Goal: Task Accomplishment & Management: Complete application form

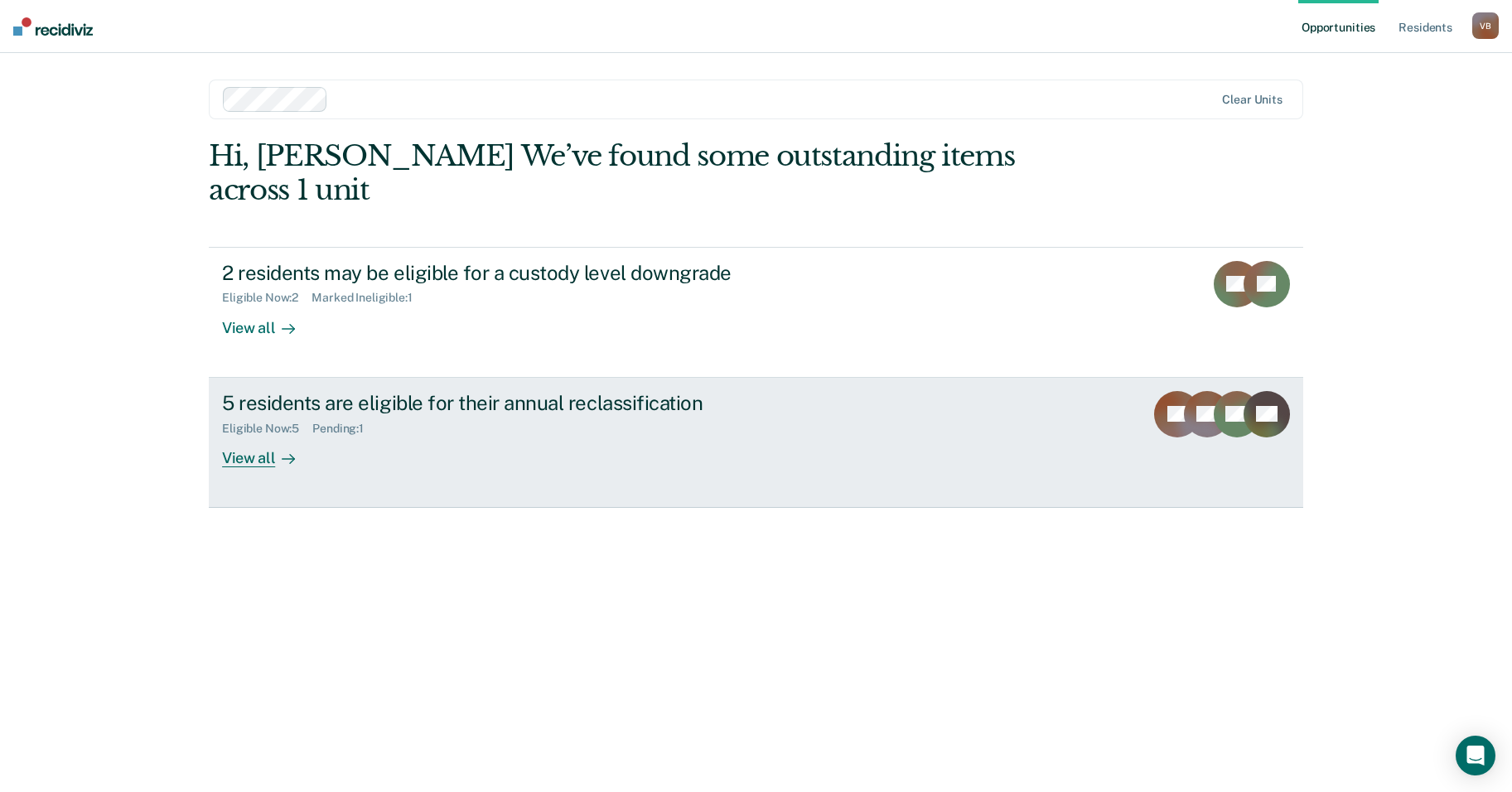
click at [448, 391] on div "5 residents are eligible for their annual reclassification" at bounding box center [513, 403] width 581 height 24
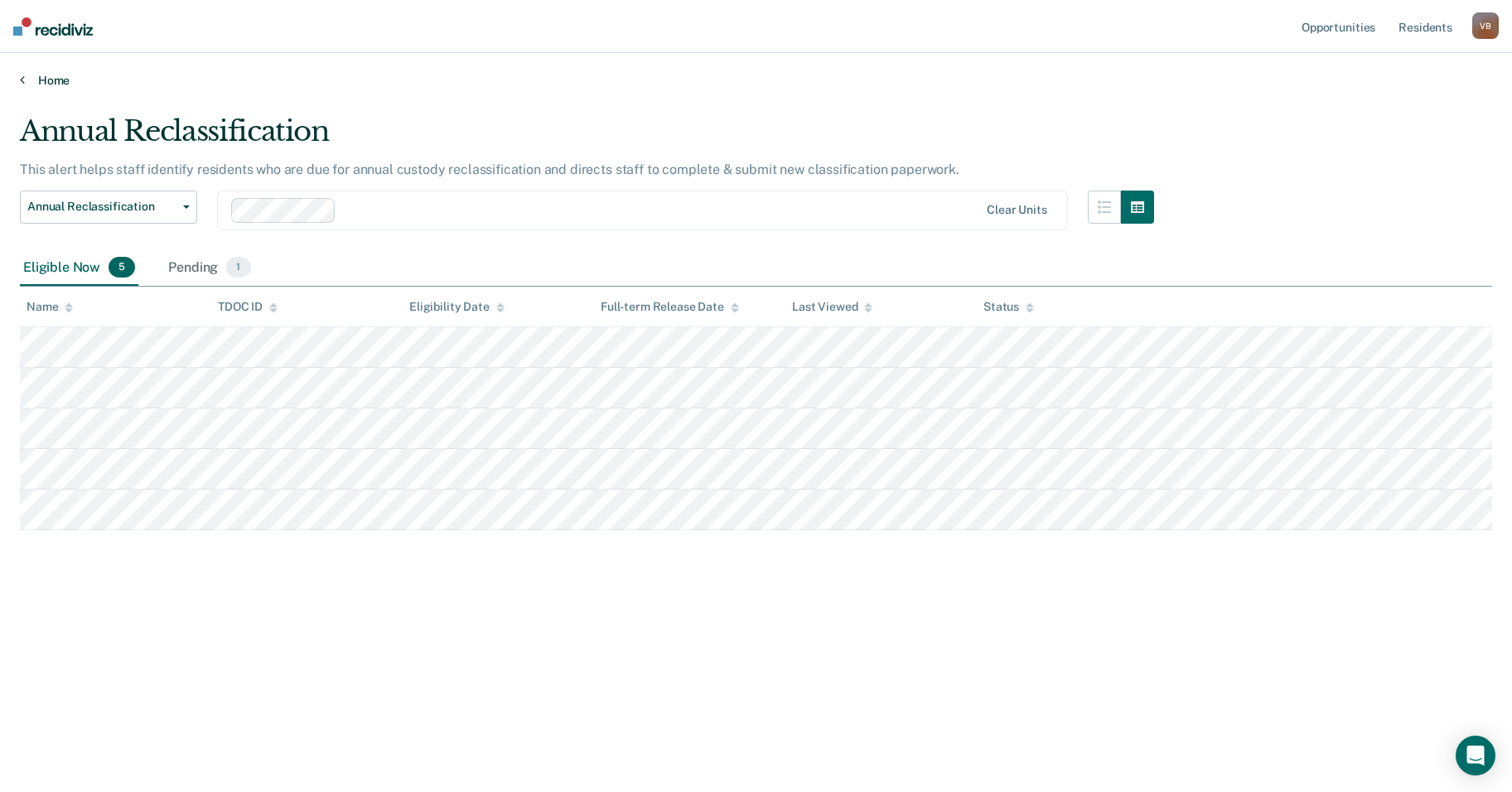
click at [71, 81] on link "Home" at bounding box center [756, 80] width 1472 height 15
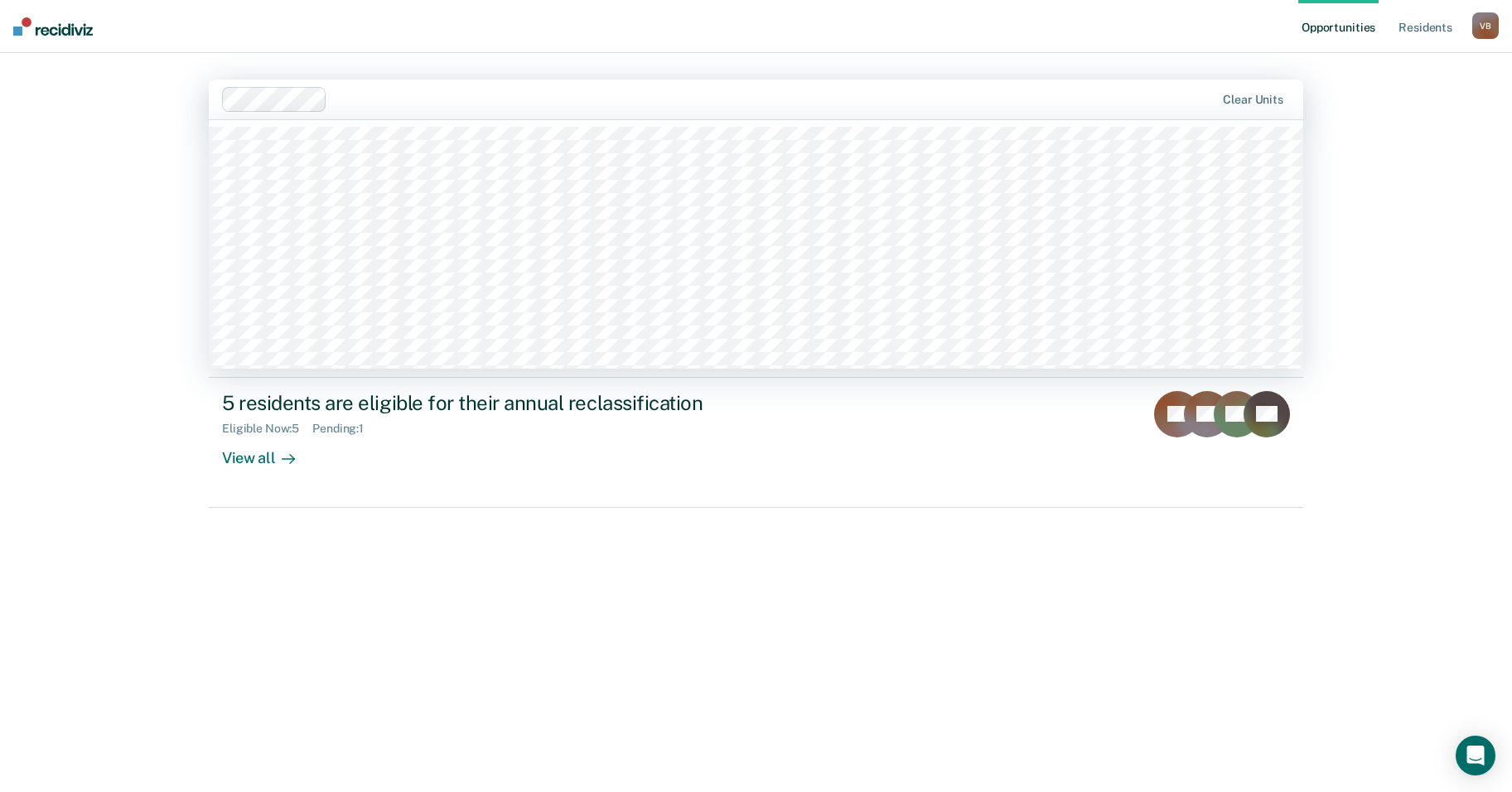
click at [331, 99] on div at bounding box center [719, 99] width 994 height 25
type input "wtsp"
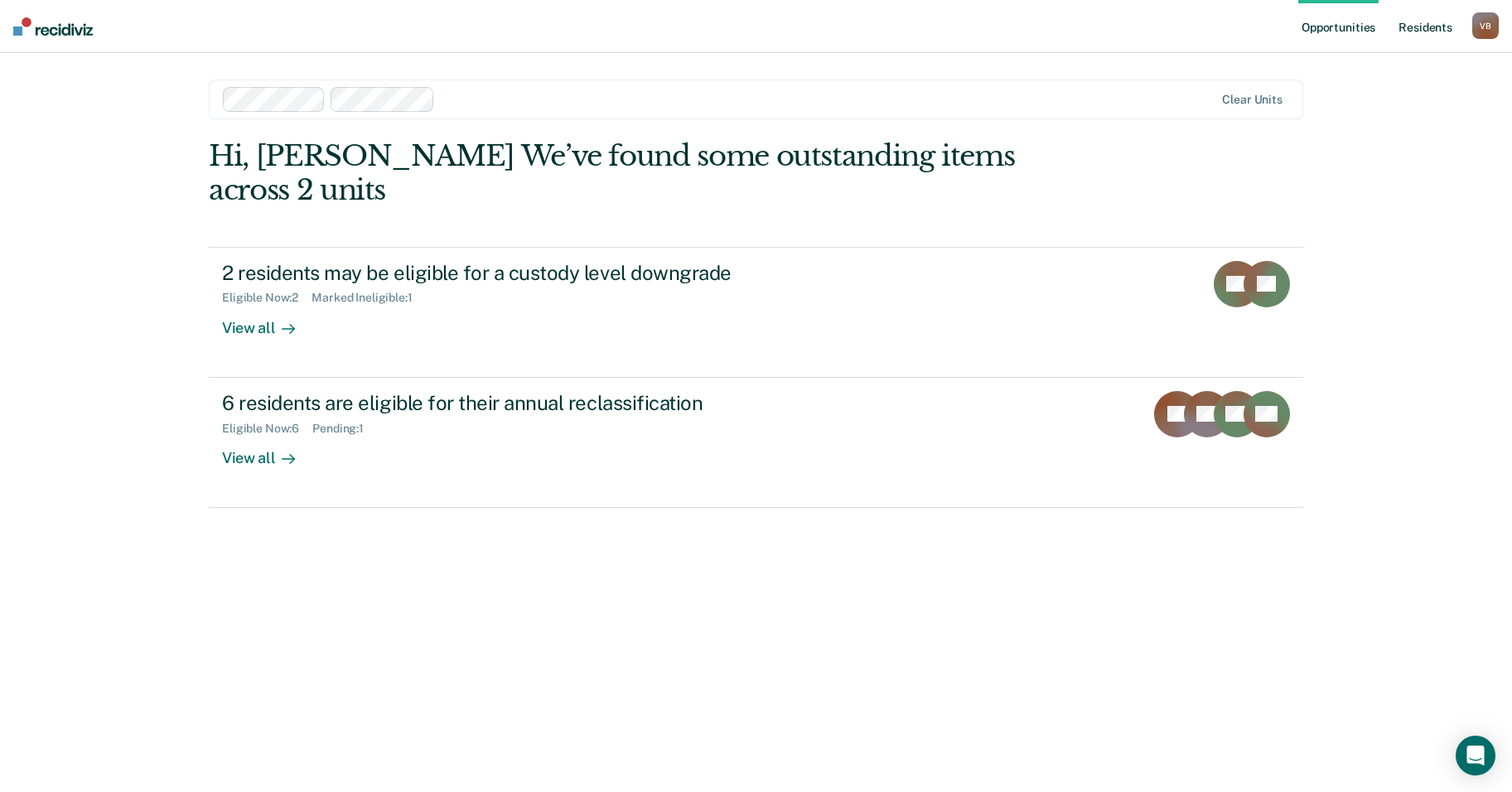
click at [1430, 27] on link "Resident s" at bounding box center [1425, 26] width 61 height 53
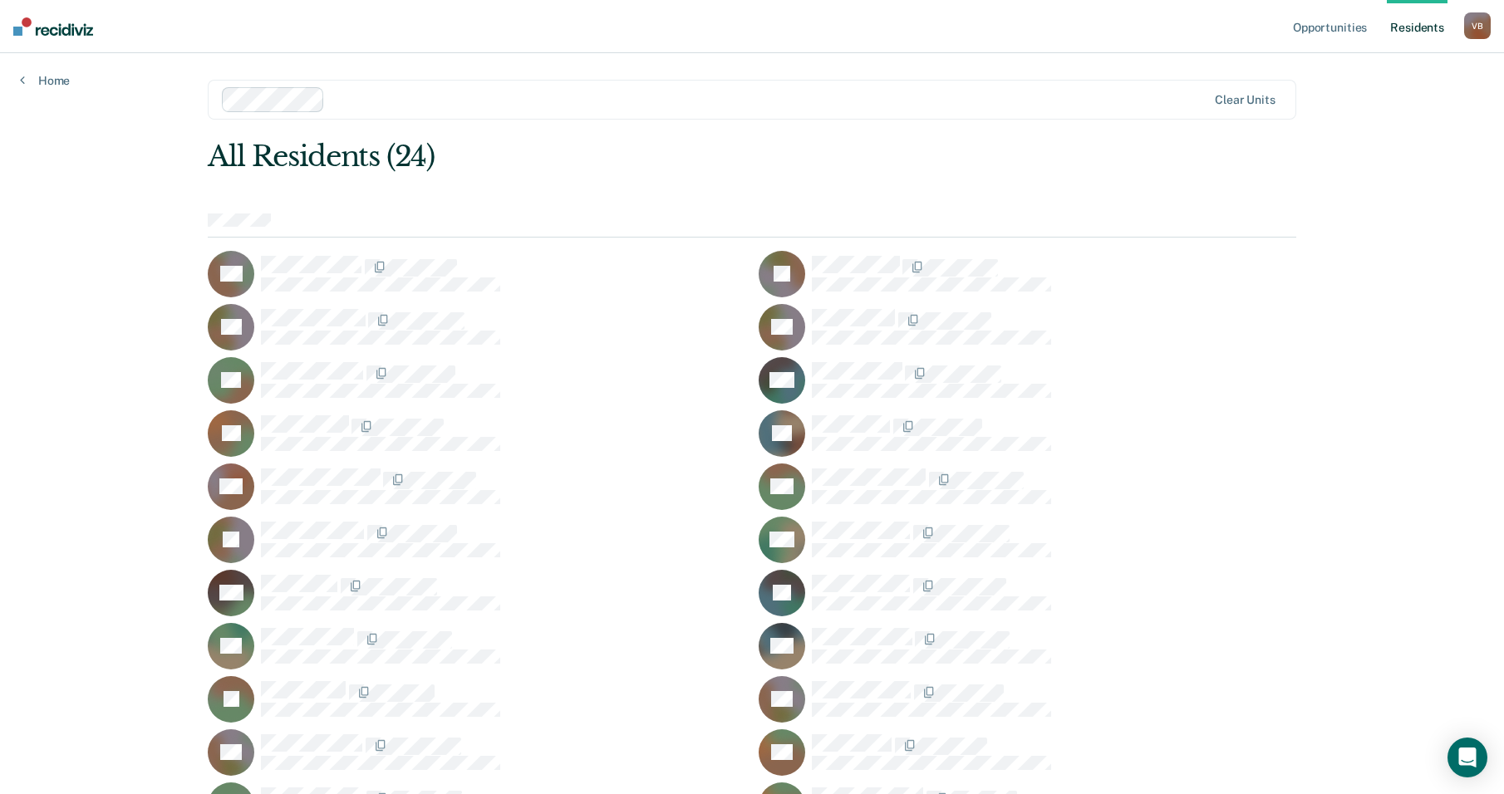
click at [489, 54] on main "Clear units All Residents (24) AA JB RB RB TB WC TE LG QH BH RJ CM PM JN EO MP …" at bounding box center [752, 481] width 1128 height 856
click at [1424, 24] on link "Resident s" at bounding box center [1417, 26] width 61 height 53
click at [1408, 22] on link "Resident s" at bounding box center [1417, 26] width 61 height 53
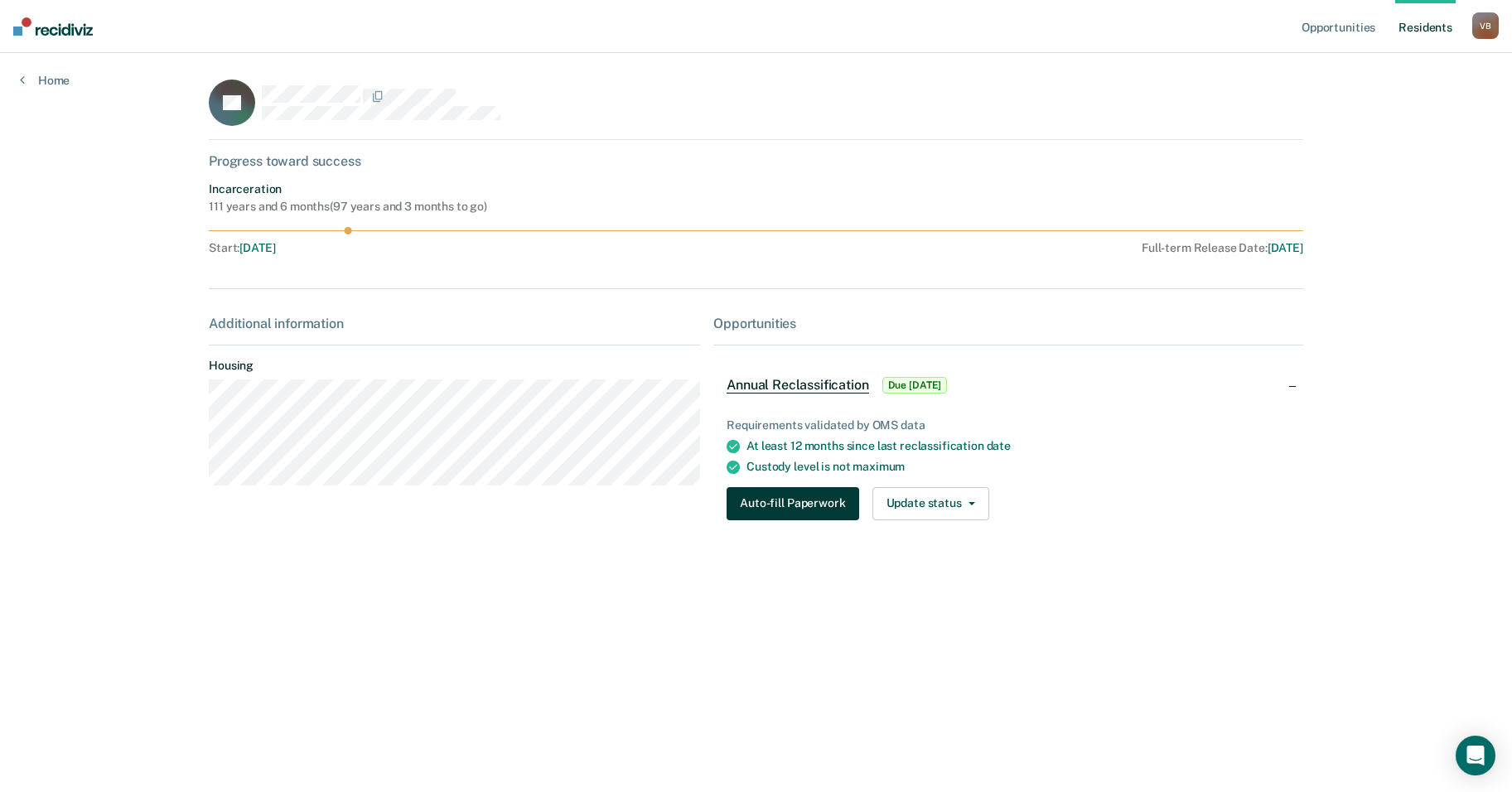
click at [815, 500] on button "Auto-fill Paperwork" at bounding box center [793, 504] width 132 height 33
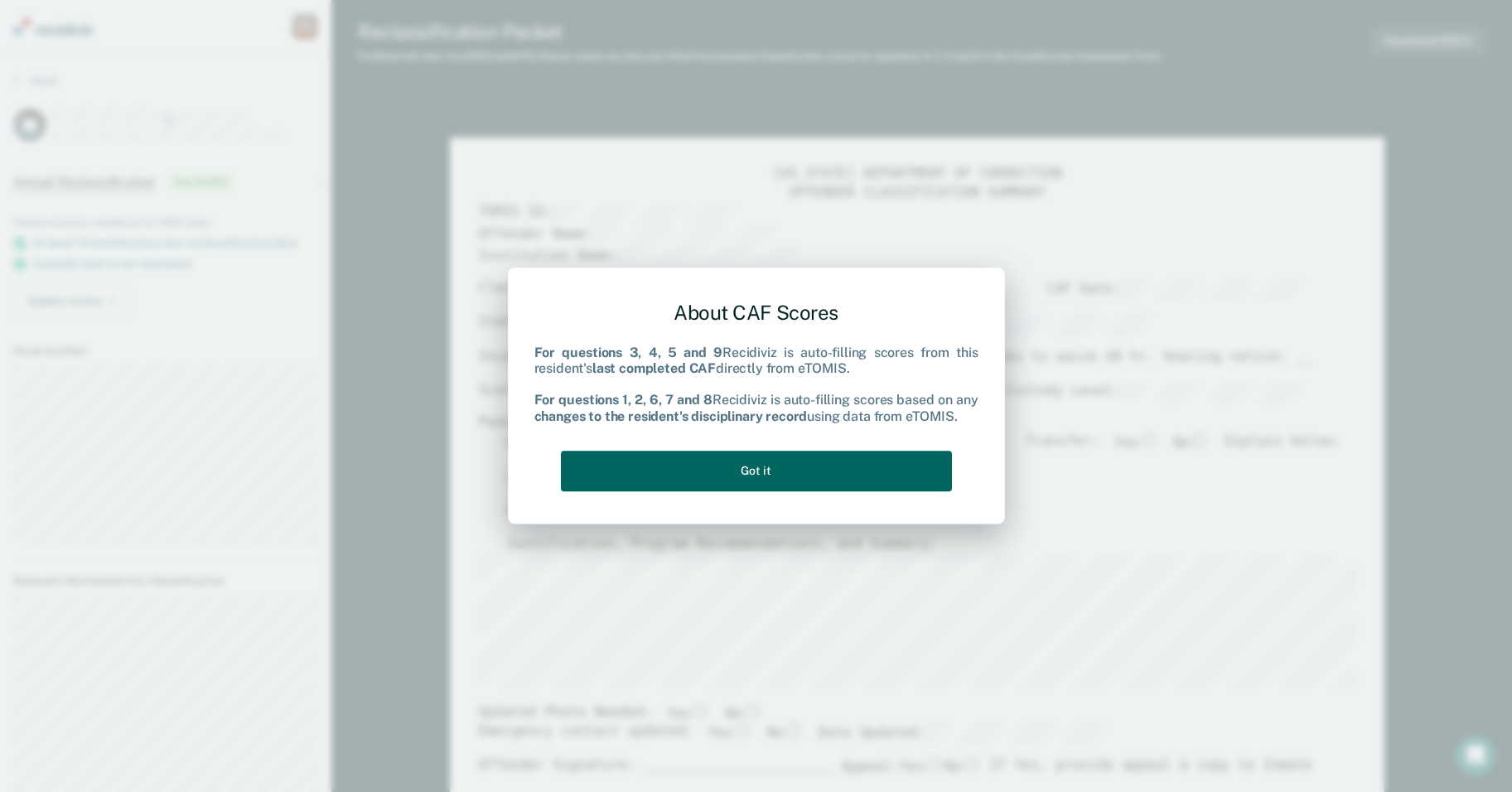
click at [786, 464] on button "Got it" at bounding box center [756, 471] width 391 height 41
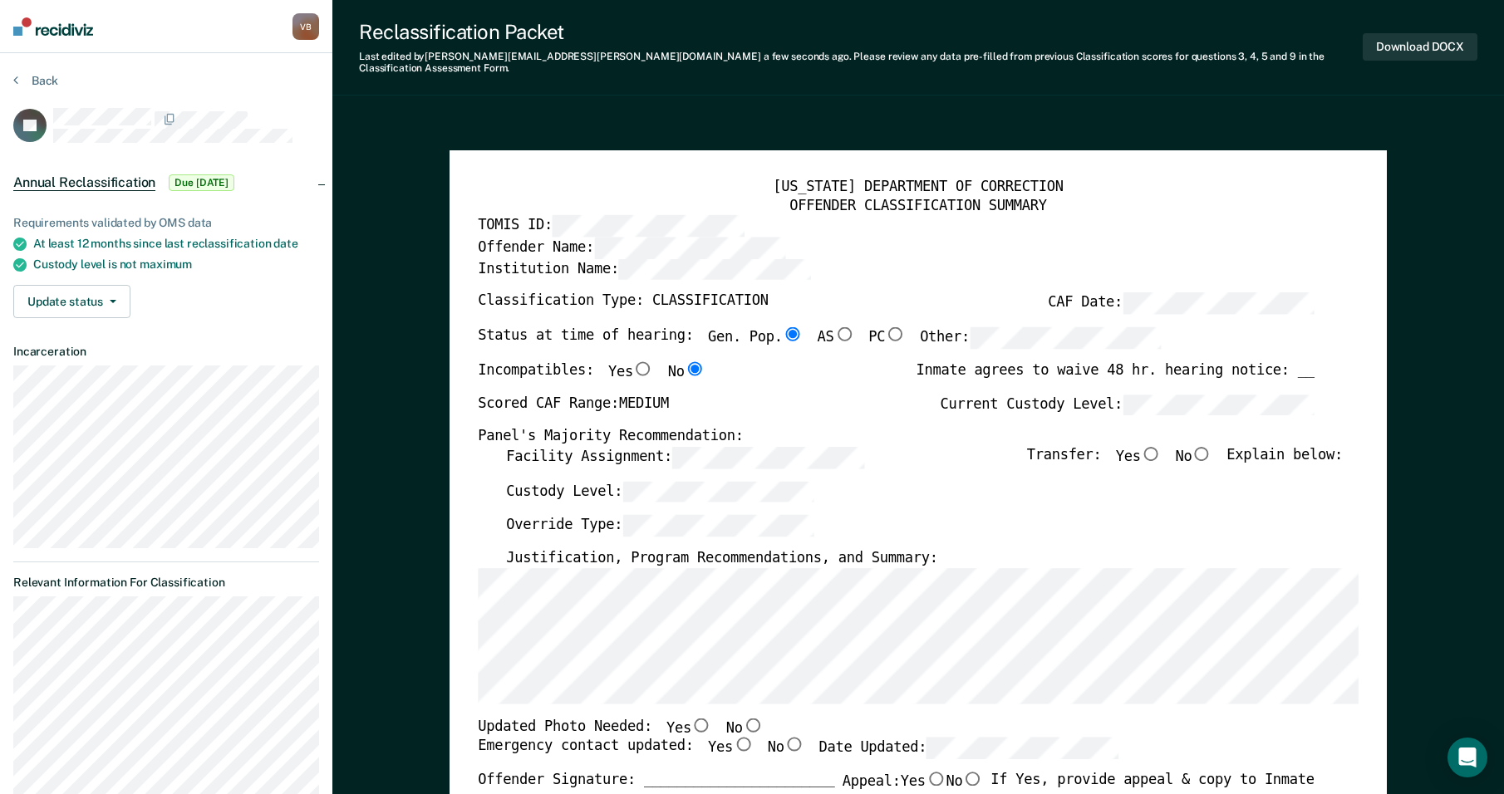
click at [1212, 446] on input "No" at bounding box center [1201, 453] width 21 height 14
type textarea "x"
radio input "true"
click at [691, 718] on input "Yes" at bounding box center [701, 725] width 21 height 14
type textarea "x"
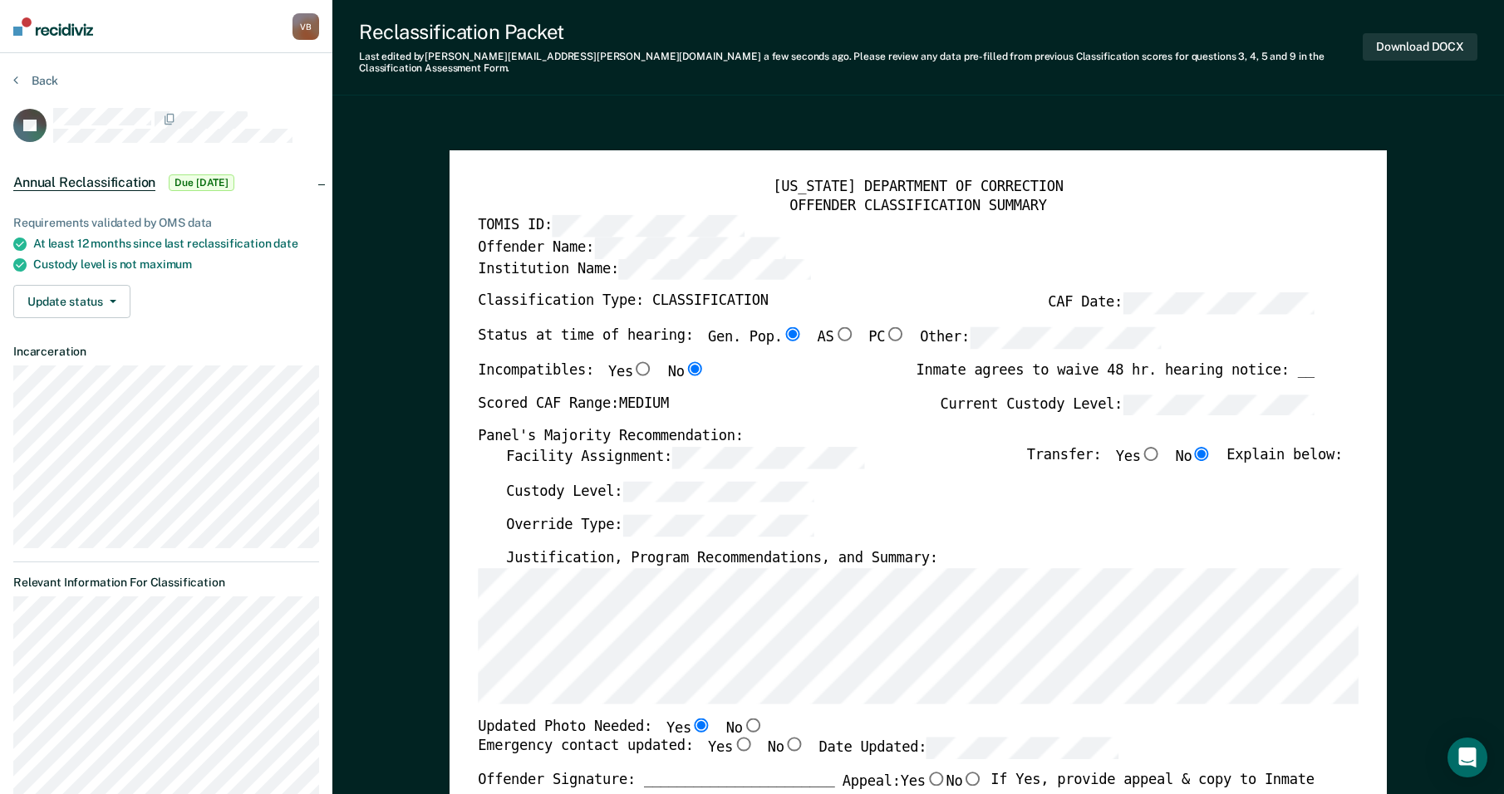
radio input "true"
click at [733, 738] on input "Yes" at bounding box center [743, 745] width 21 height 14
type textarea "x"
radio input "true"
click at [1398, 35] on button "Download DOCX" at bounding box center [1420, 46] width 115 height 27
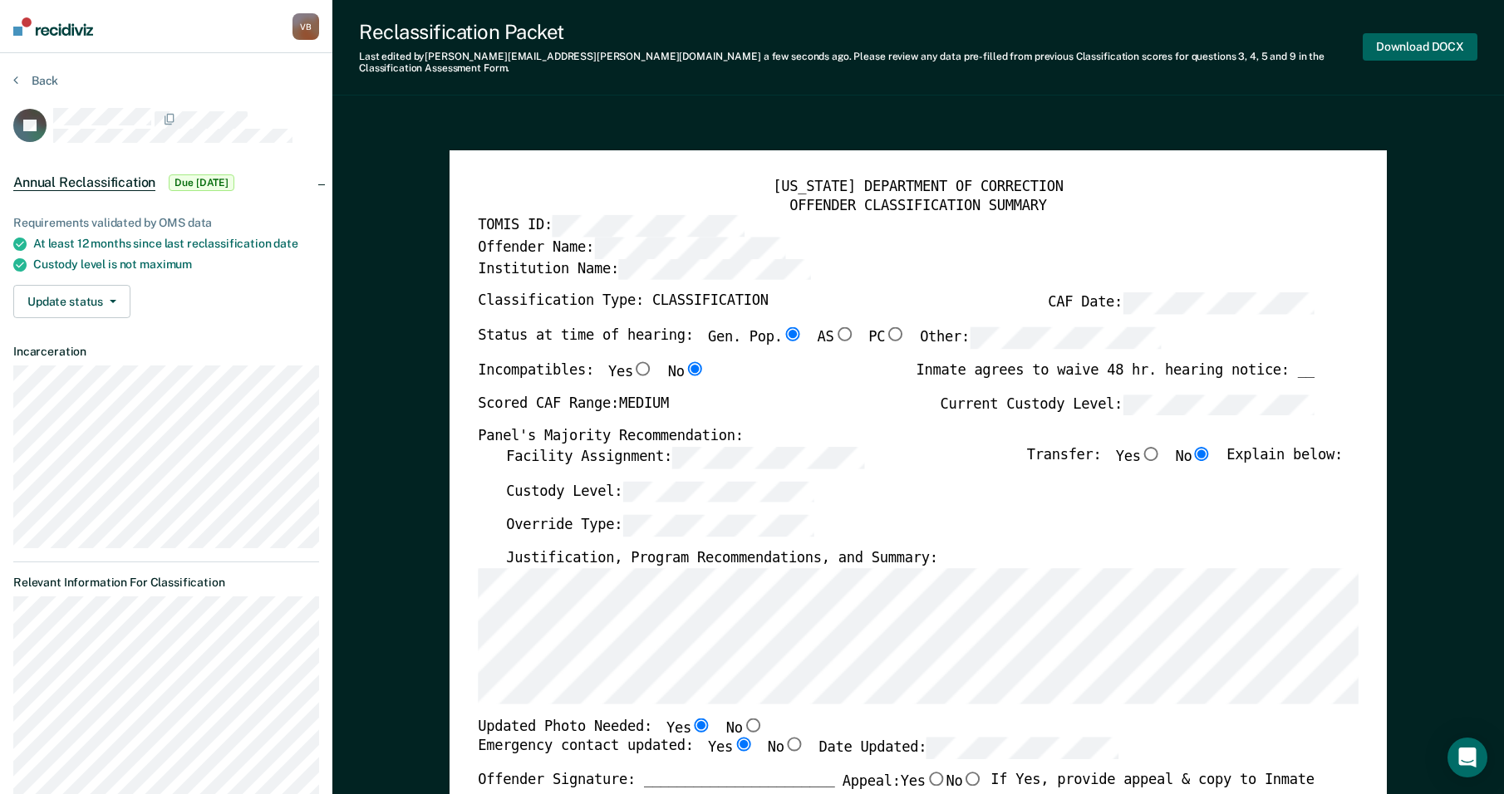
type textarea "x"
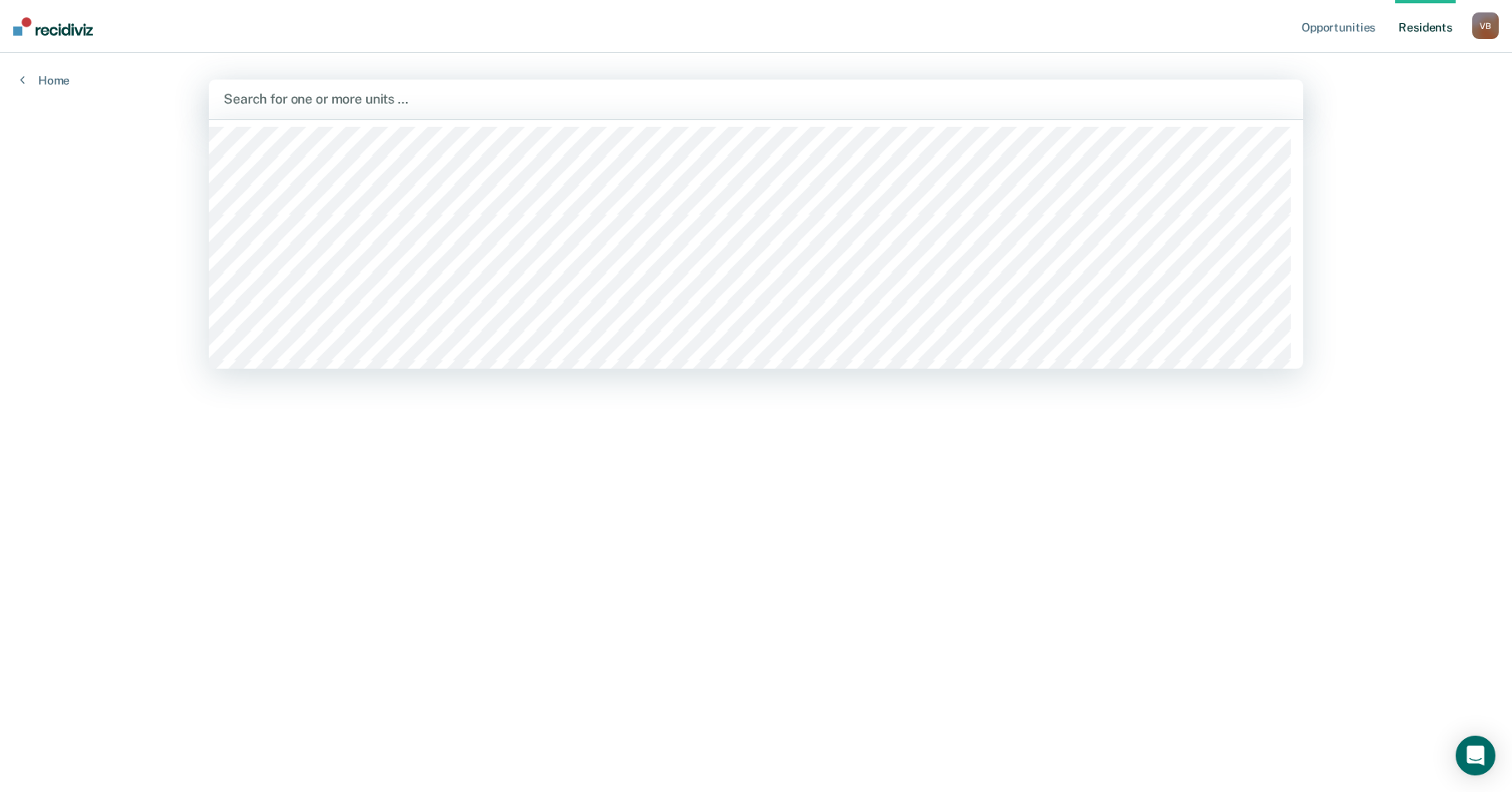
click at [265, 93] on div at bounding box center [756, 99] width 1065 height 19
type input "wtsp"
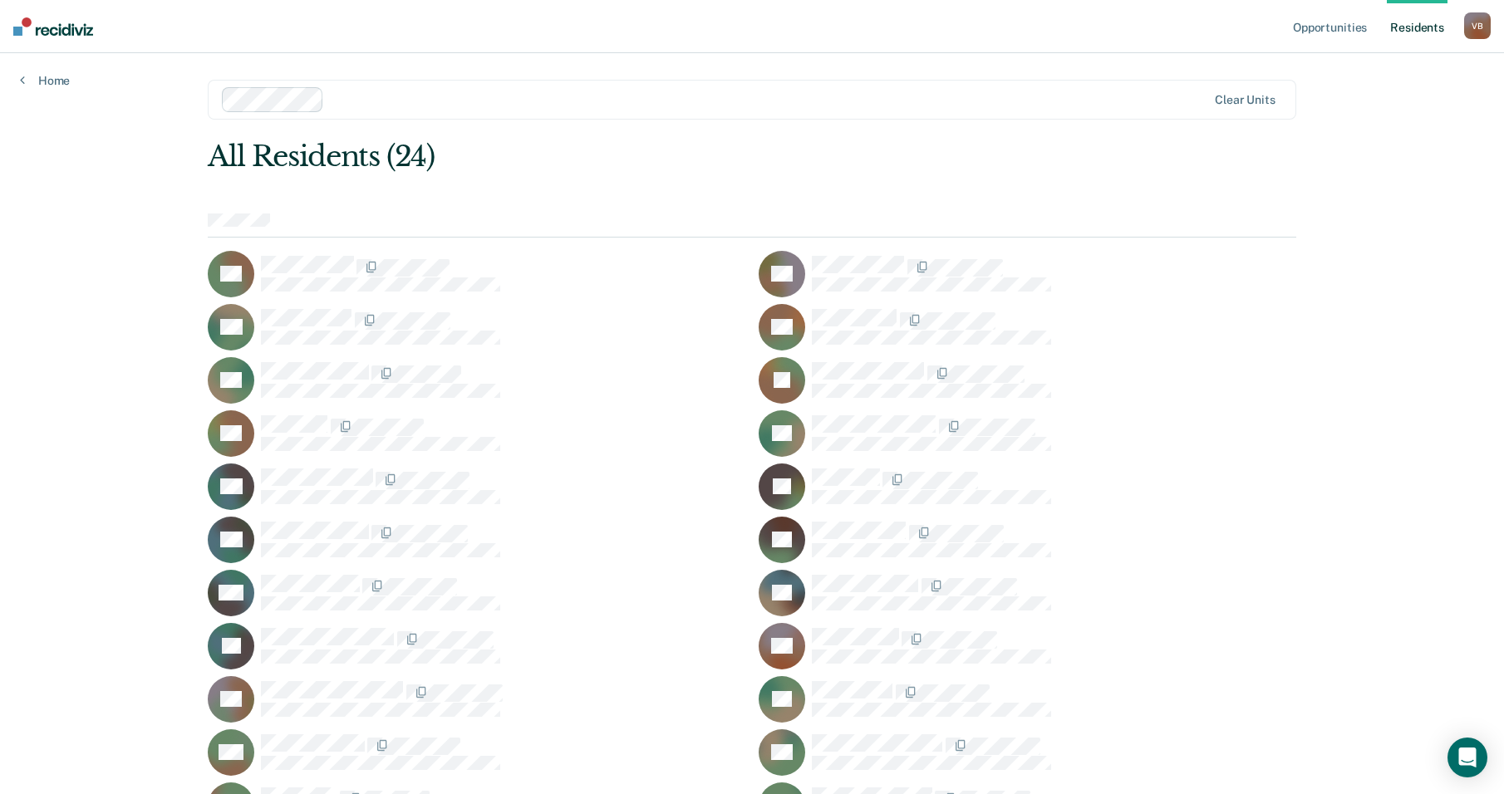
click at [1407, 28] on link "Resident s" at bounding box center [1417, 26] width 61 height 53
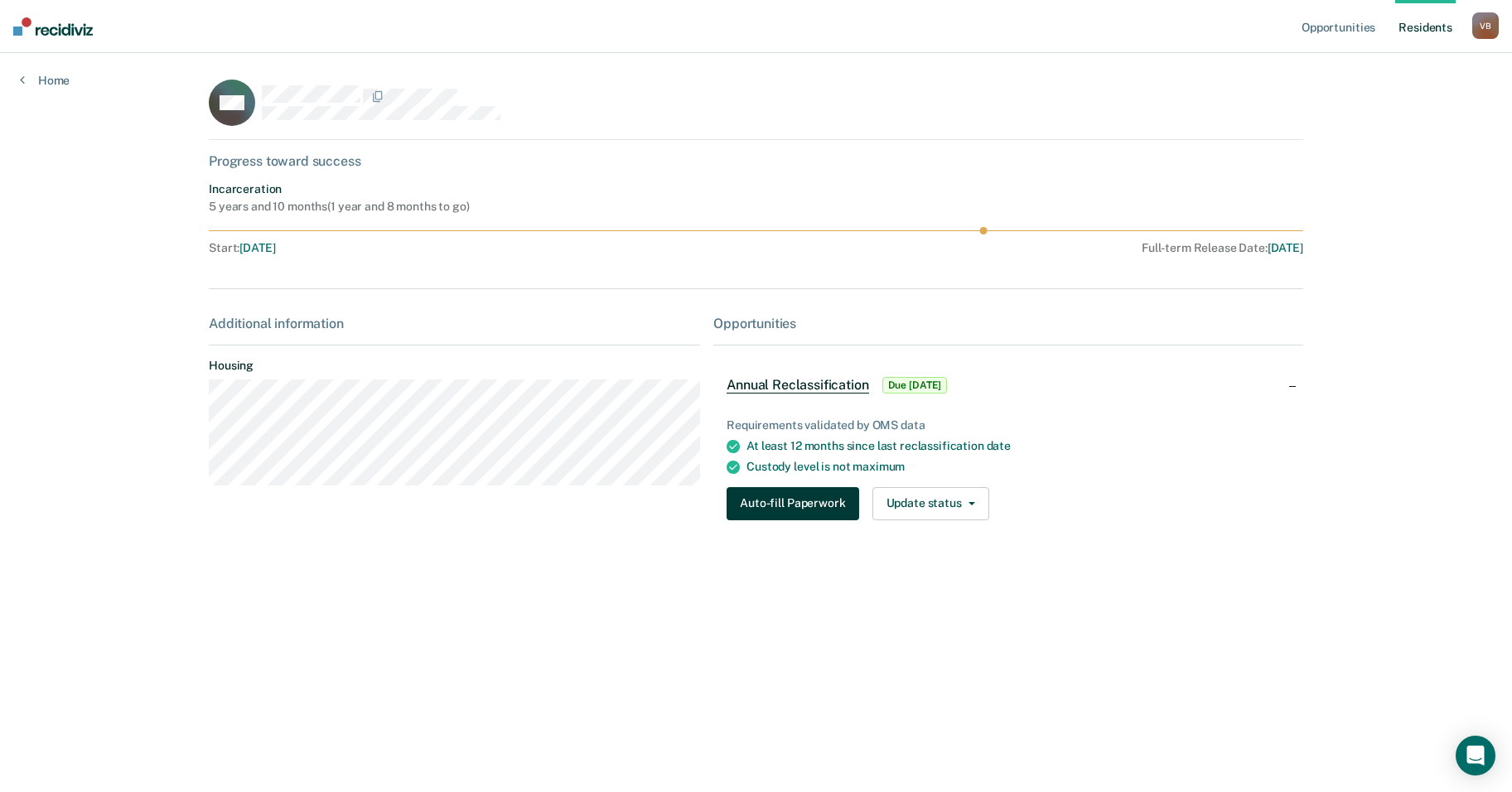
click at [790, 504] on button "Auto-fill Paperwork" at bounding box center [793, 504] width 132 height 33
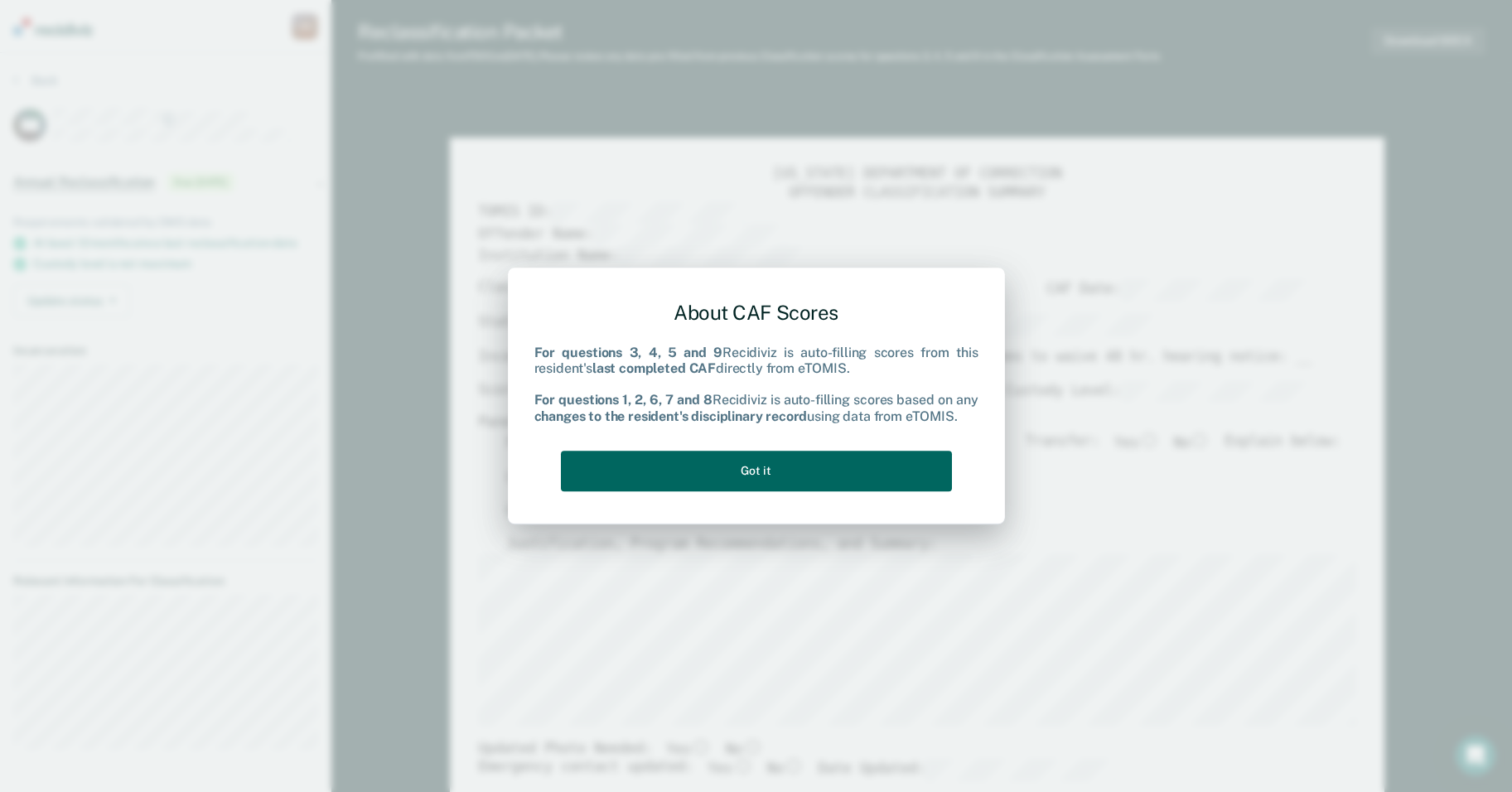
click at [763, 469] on button "Got it" at bounding box center [756, 471] width 391 height 41
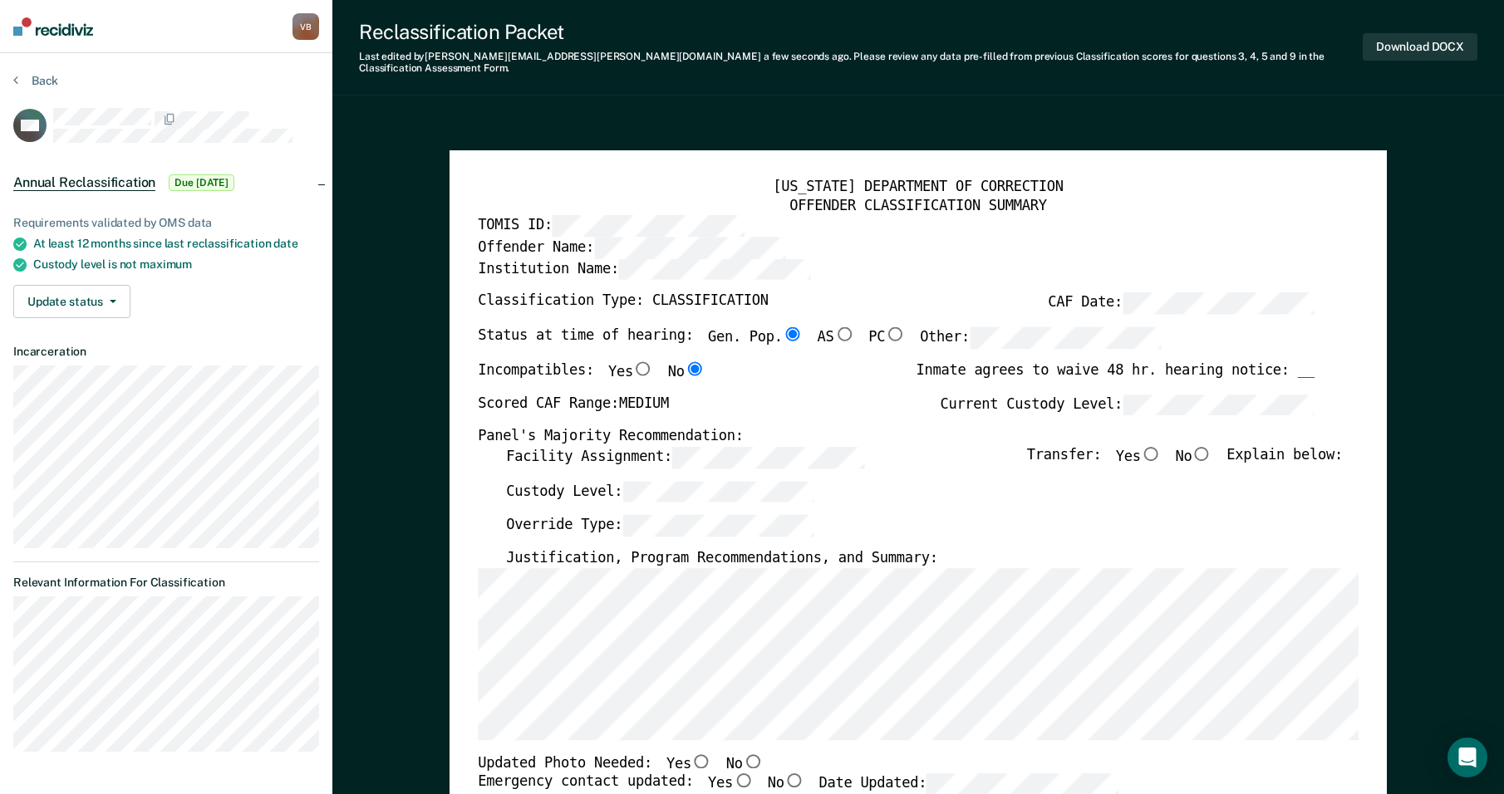
click at [1212, 446] on input "No" at bounding box center [1201, 453] width 21 height 14
type textarea "x"
radio input "true"
click at [691, 754] on input "Yes" at bounding box center [701, 761] width 21 height 14
type textarea "x"
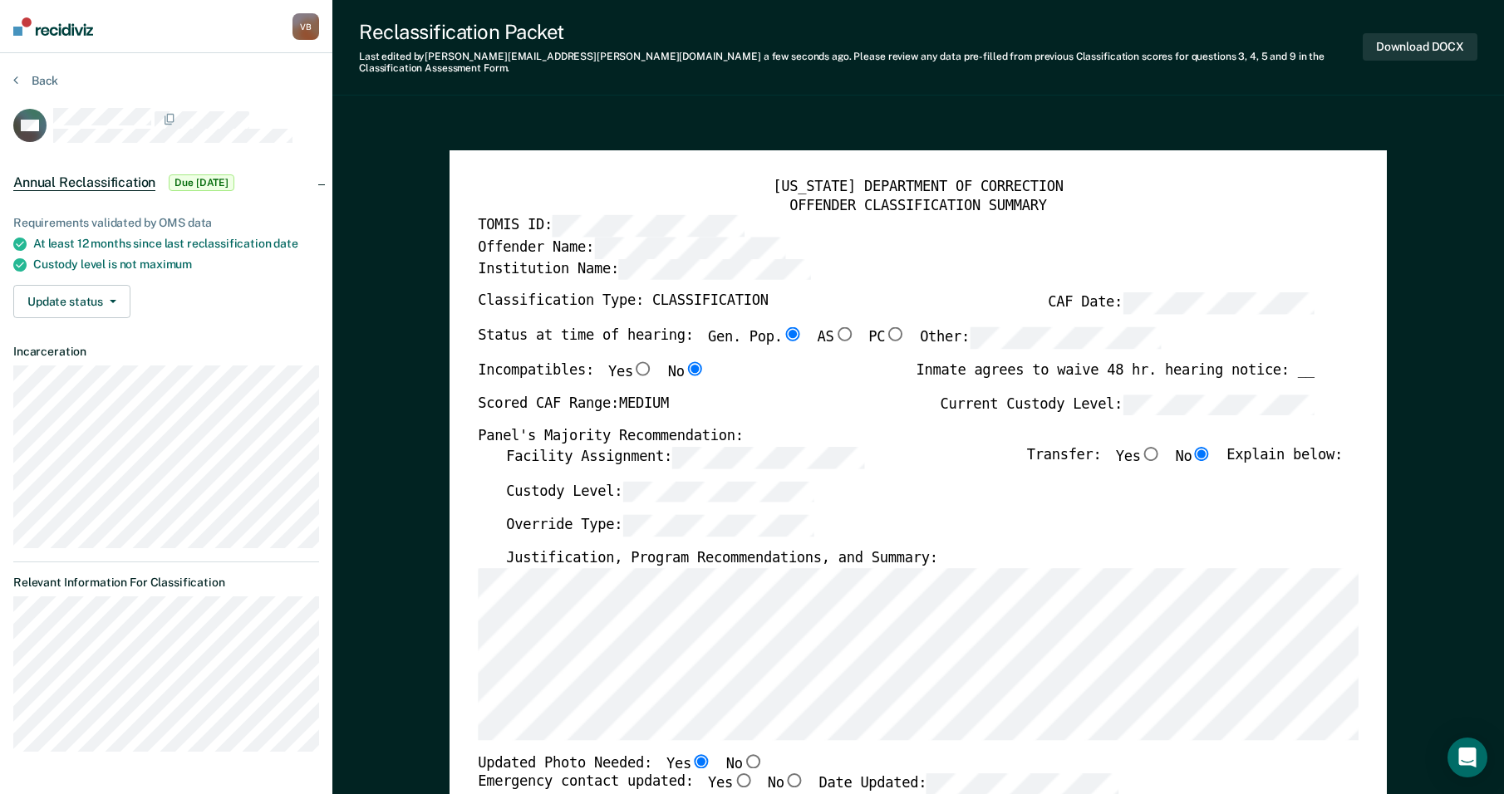
radio input "true"
click at [733, 774] on input "Yes" at bounding box center [743, 781] width 21 height 14
type textarea "x"
radio input "true"
click at [1294, 215] on div "TOMIS ID:" at bounding box center [896, 226] width 837 height 22
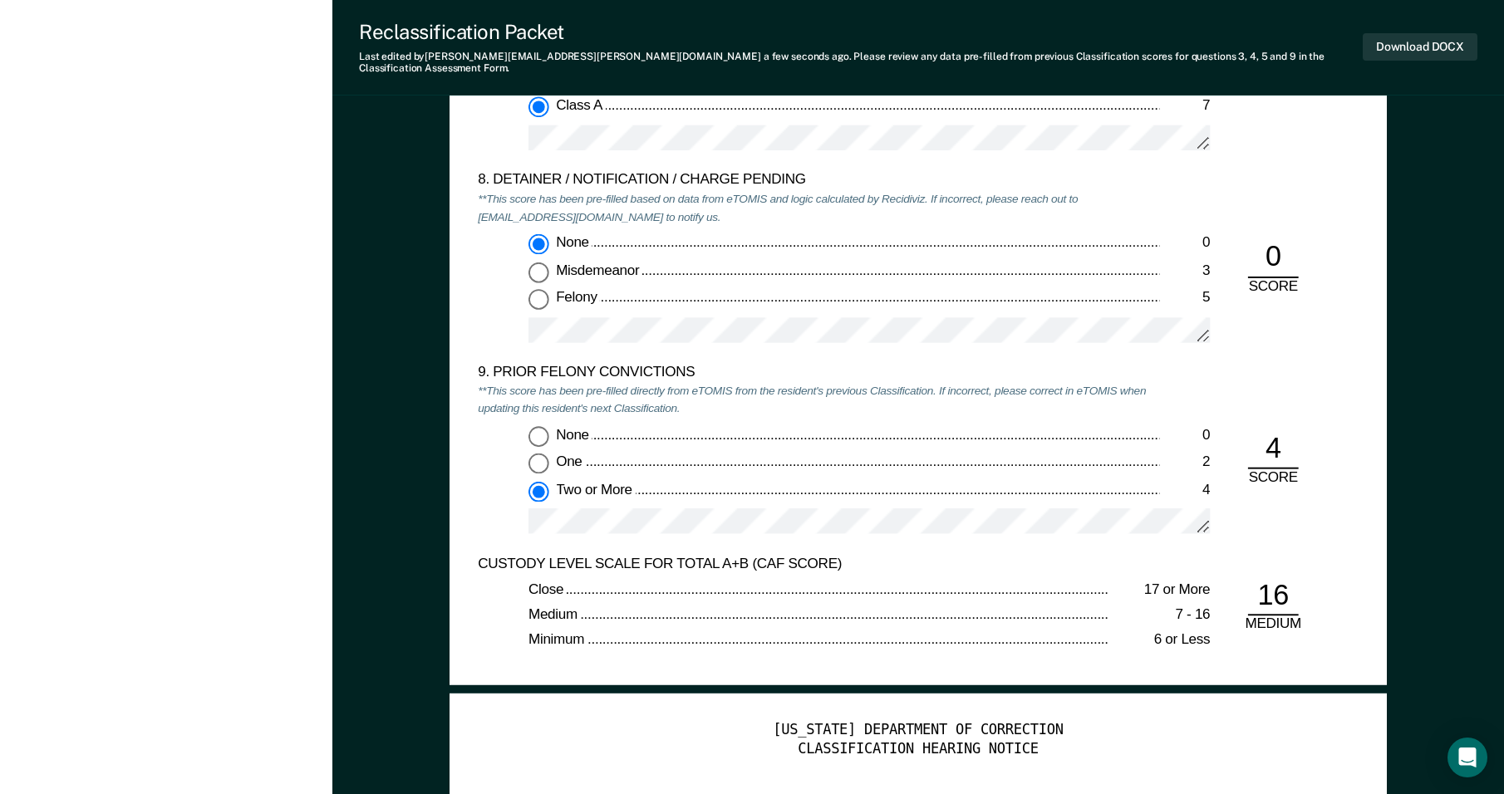
scroll to position [3270, 0]
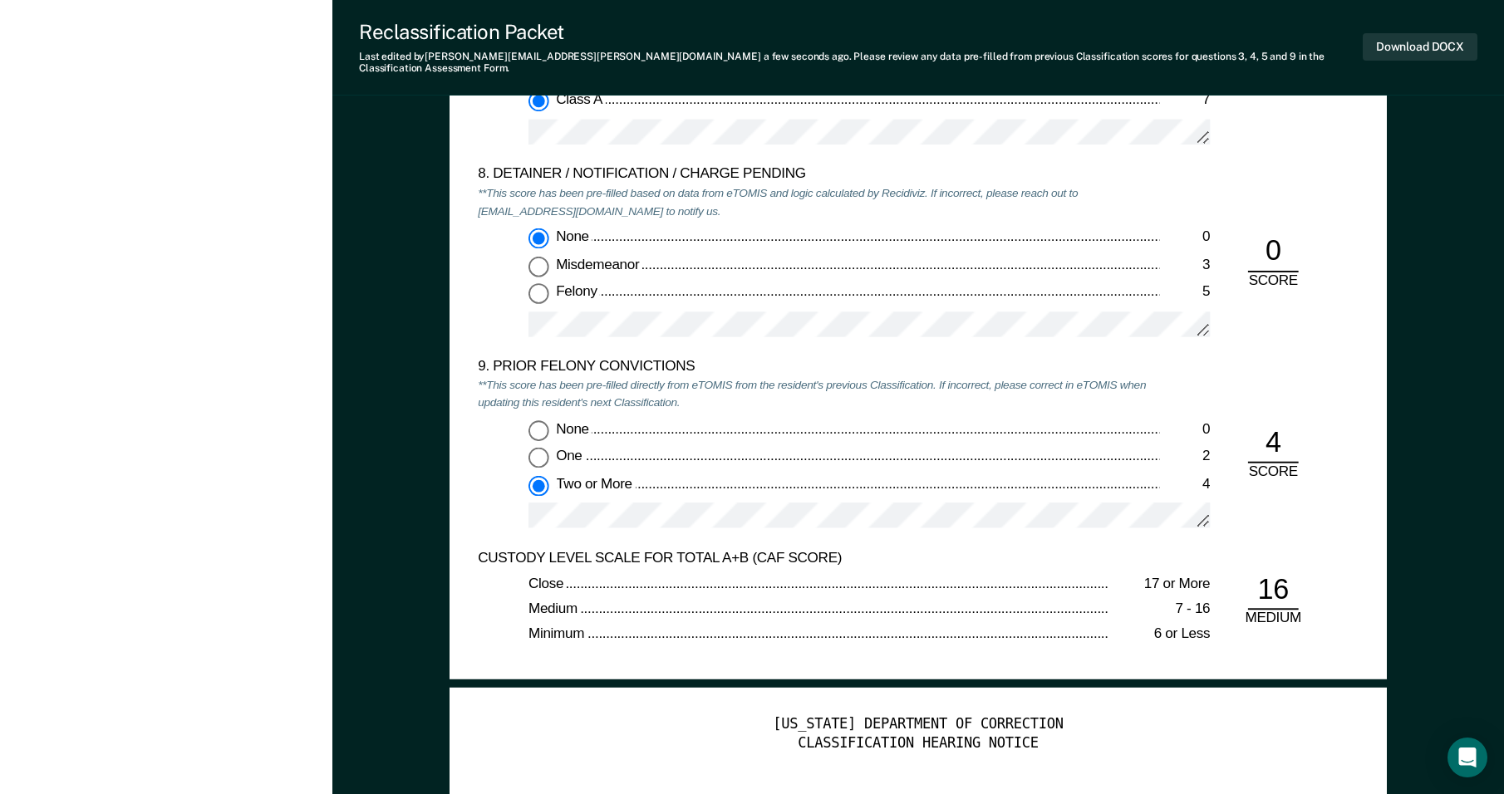
click at [1296, 496] on div "9. PRIOR FELONY CONVICTIONS **This score has been pre-filled directly from eTOM…" at bounding box center [918, 454] width 881 height 192
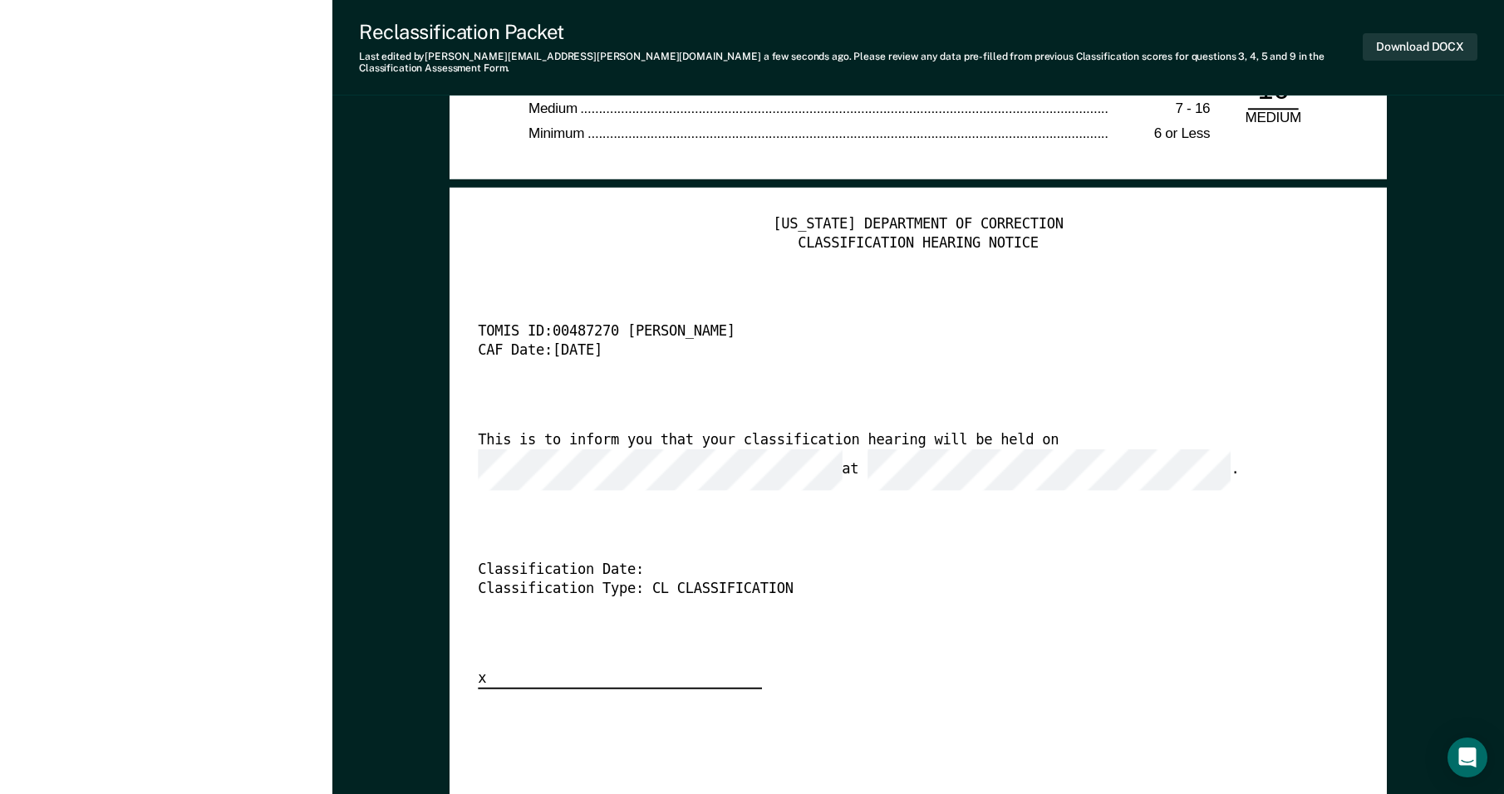
scroll to position [0, 7]
click at [846, 496] on div "[US_STATE] DEPARTMENT OF CORRECTION CLASSIFICATION HEARING NOTICE TOMIS ID: 004…" at bounding box center [918, 453] width 881 height 474
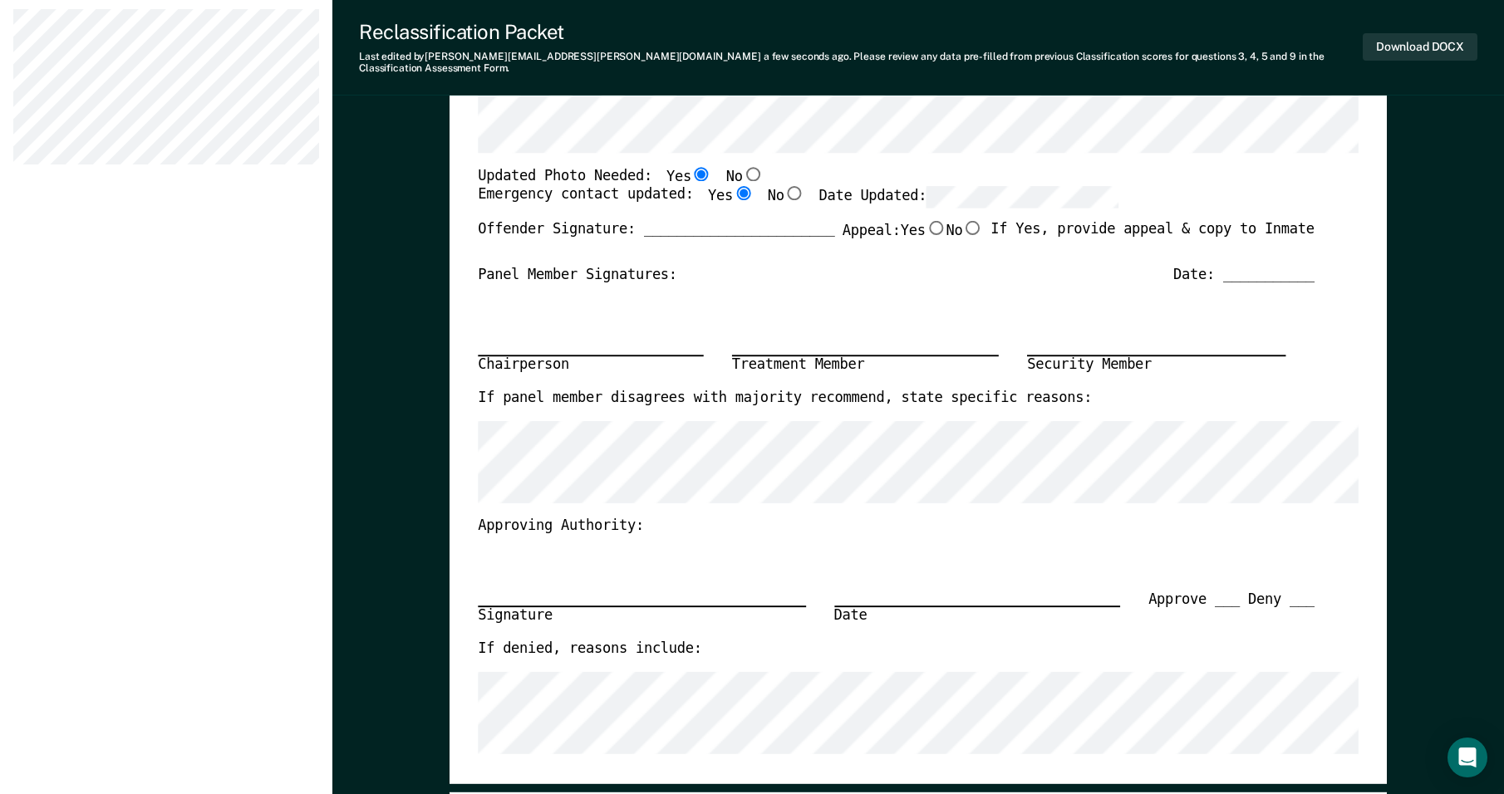
scroll to position [529, 0]
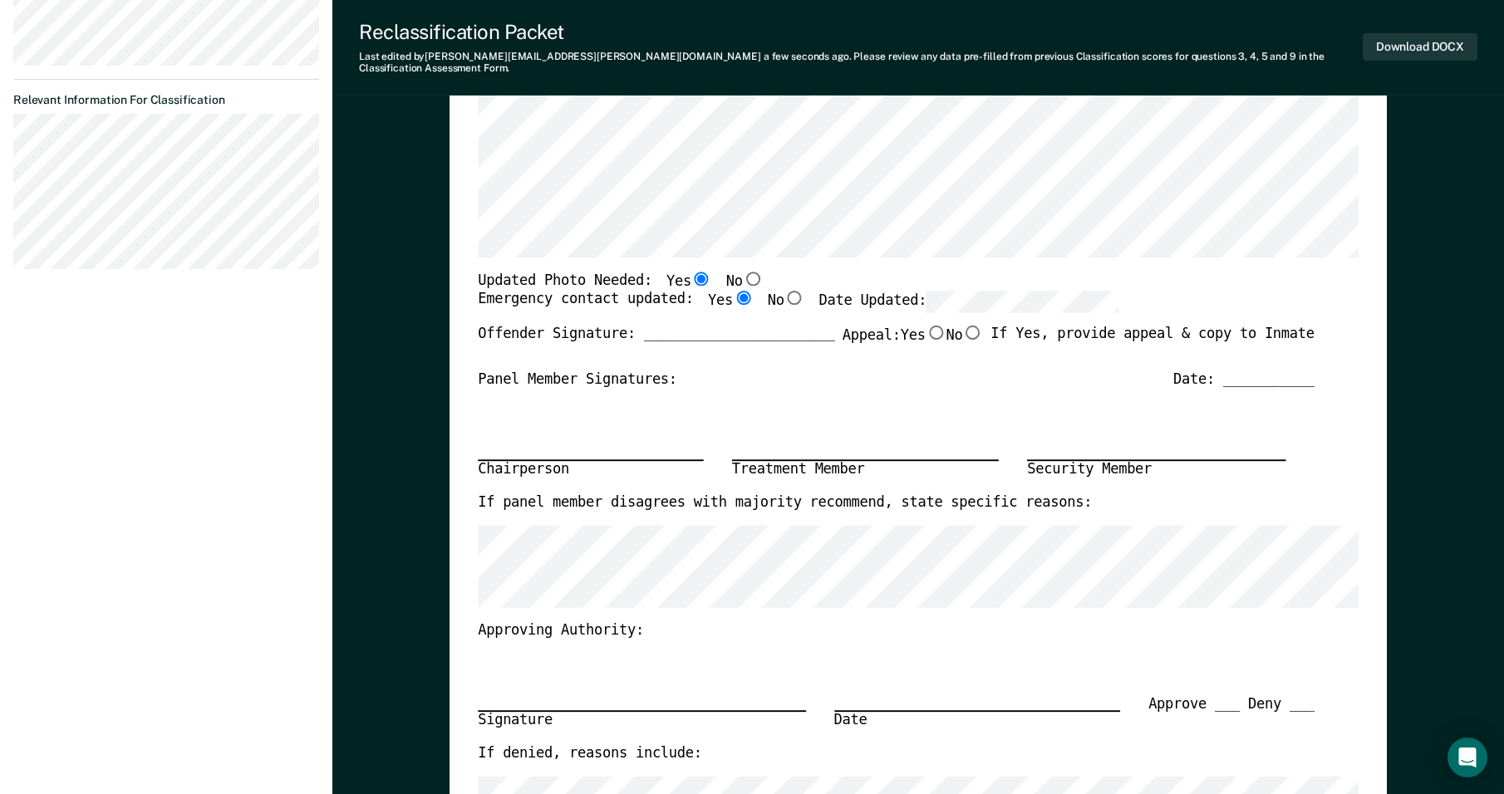
scroll to position [297, 0]
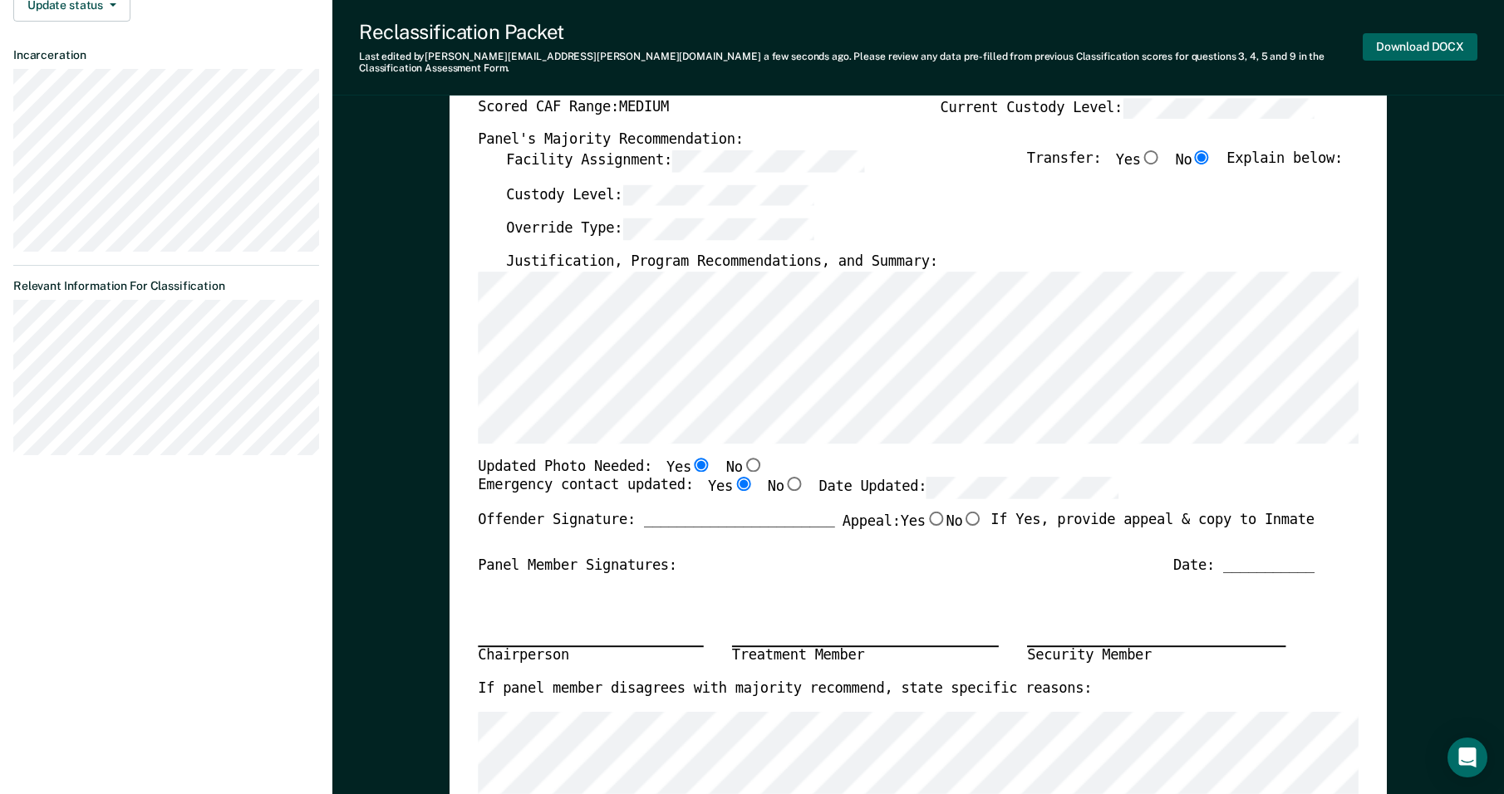
click at [1407, 35] on button "Download DOCX" at bounding box center [1420, 46] width 115 height 27
type textarea "x"
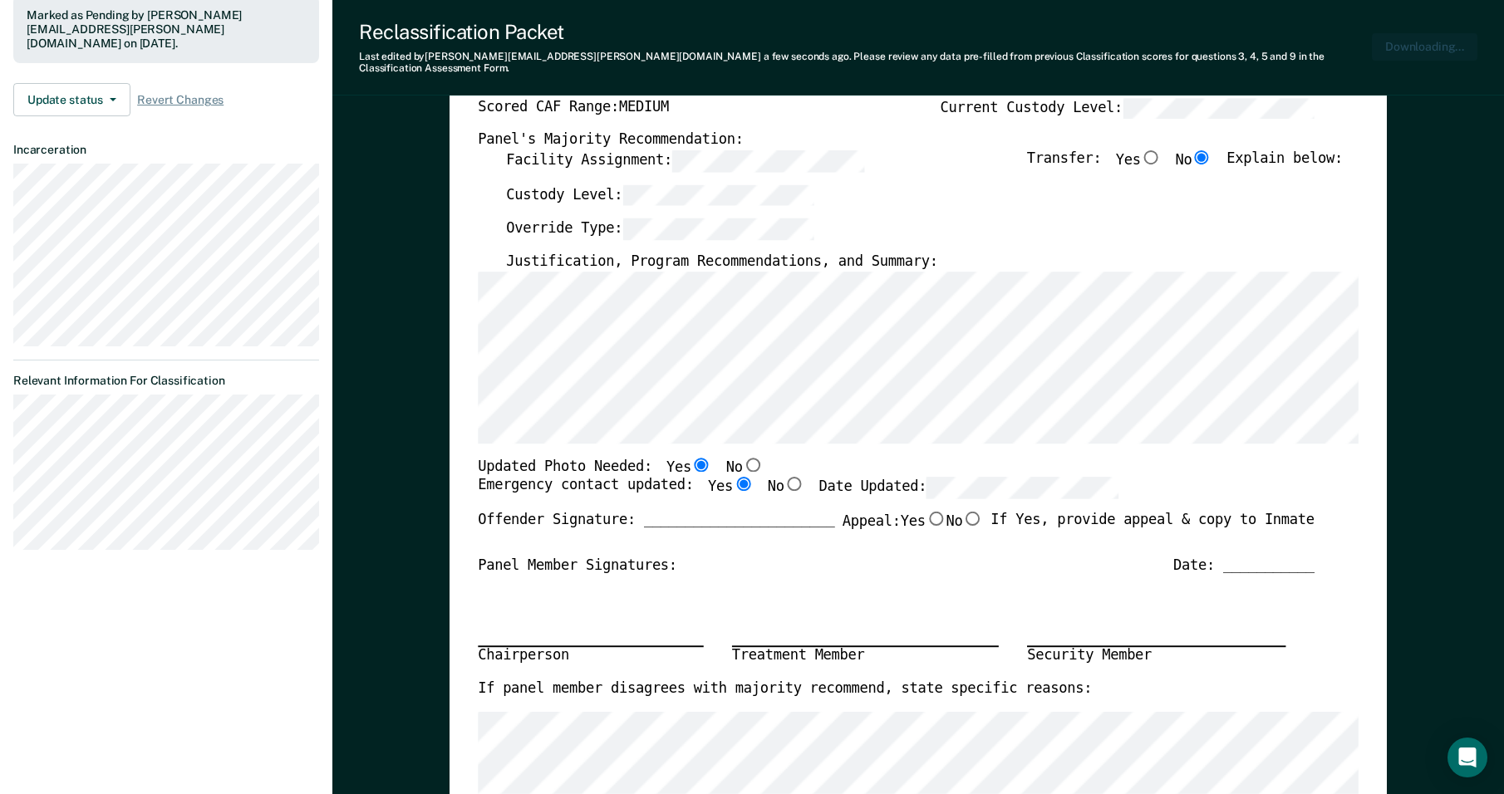
scroll to position [378, 0]
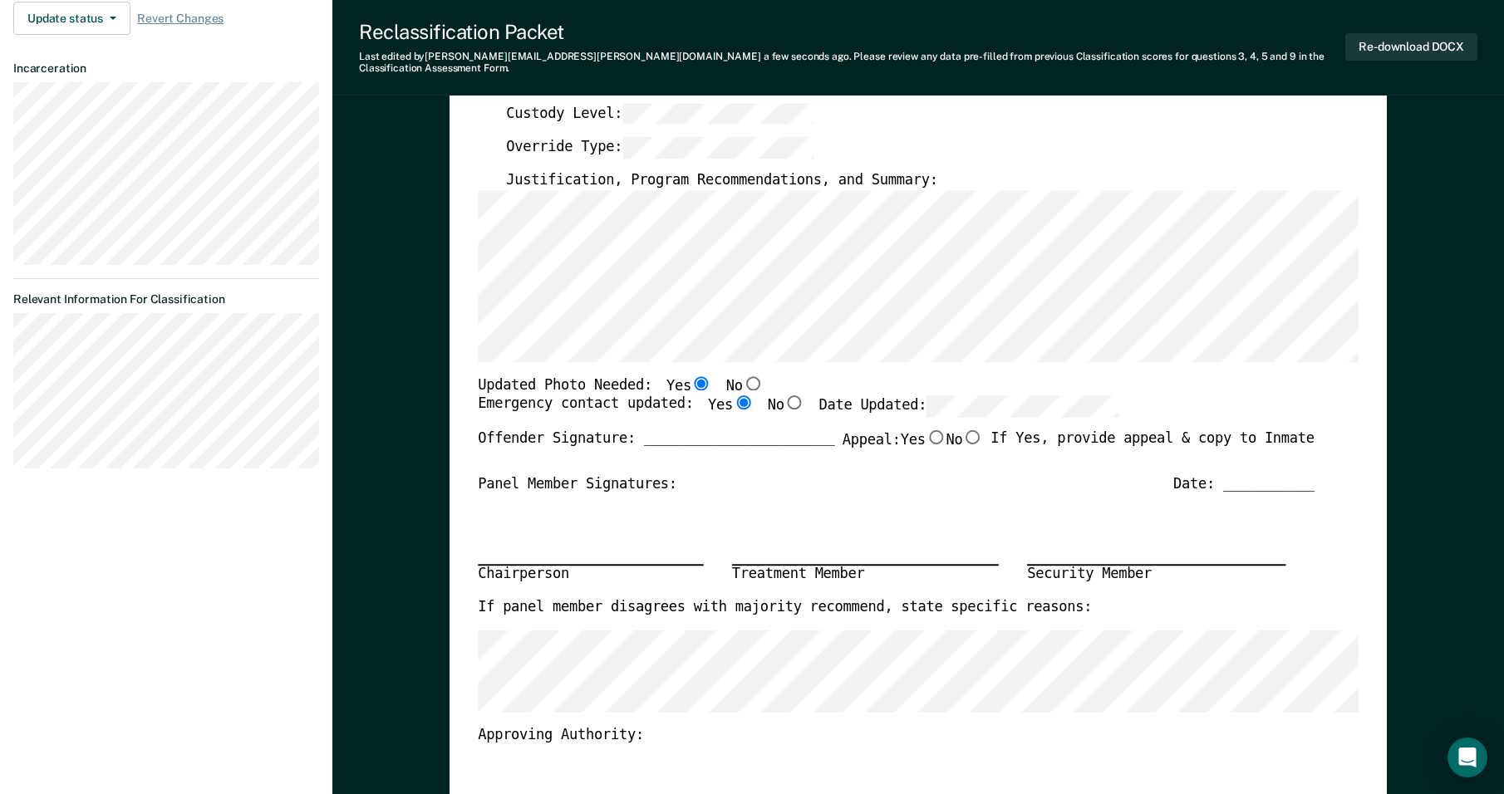
click at [1484, 27] on div "Reclassification Packet Last edited by [PERSON_NAME][EMAIL_ADDRESS][PERSON_NAME…" at bounding box center [918, 48] width 1172 height 96
